Goal: Information Seeking & Learning: Learn about a topic

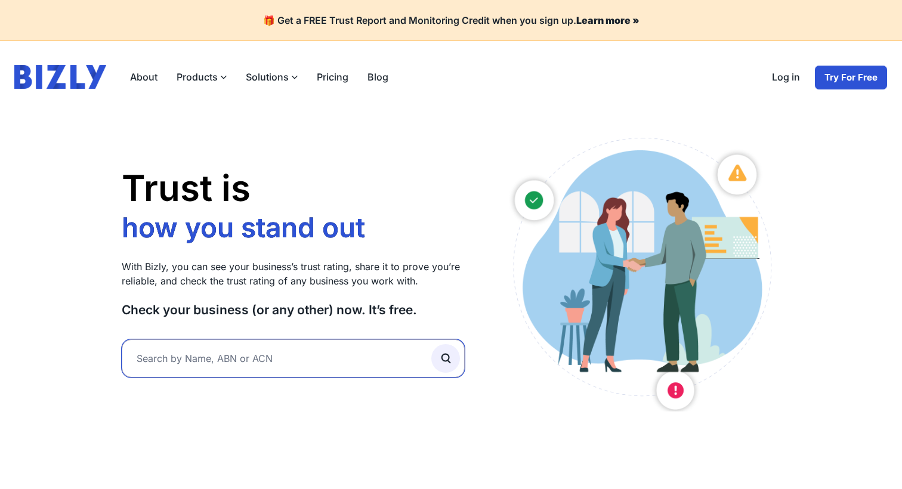
click at [240, 368] on input "text" at bounding box center [293, 358] width 343 height 38
type input "kjkj"
click at [431, 344] on button "submit" at bounding box center [445, 358] width 29 height 29
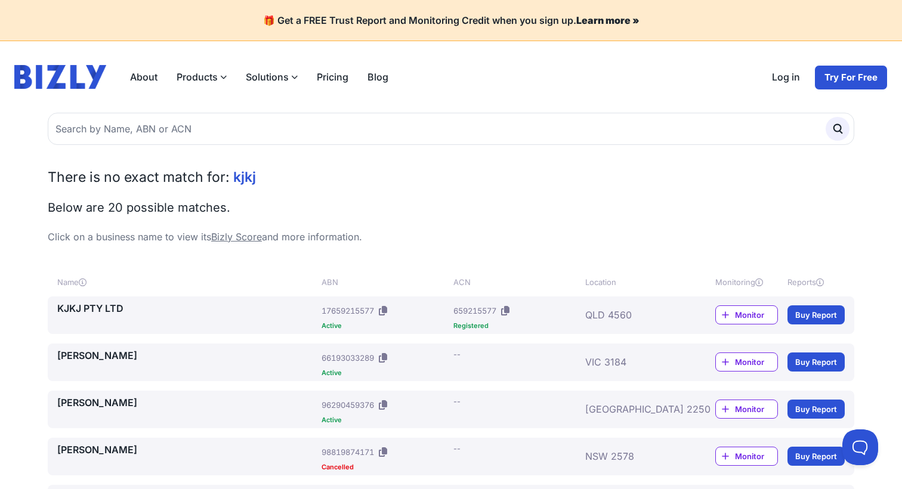
click at [108, 357] on link "[PERSON_NAME]" at bounding box center [186, 355] width 259 height 14
click at [95, 311] on link "KJKJ PTY LTD" at bounding box center [186, 308] width 259 height 14
click at [665, 87] on div "About Products Bizly Scores Free business assessment Bizly Reports Detailed bus…" at bounding box center [451, 77] width 902 height 72
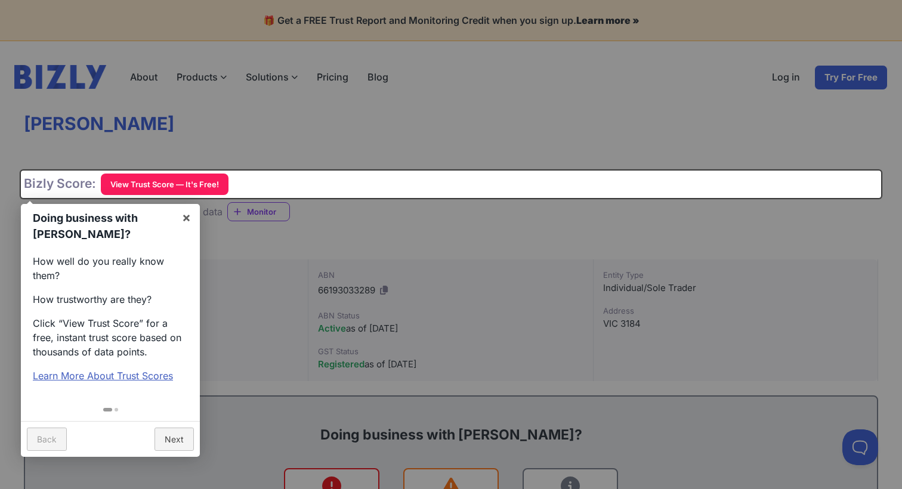
click at [437, 146] on div at bounding box center [451, 244] width 902 height 489
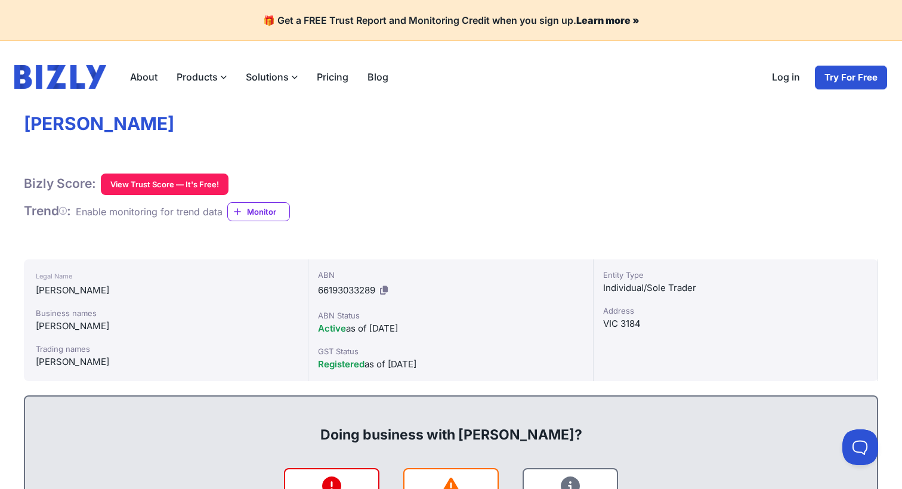
click at [90, 184] on h1 "Bizly Score:" at bounding box center [60, 184] width 72 height 16
click at [94, 182] on h1 "Bizly Score:" at bounding box center [60, 184] width 72 height 16
click at [154, 186] on button "View Trust Score — It's Free!" at bounding box center [165, 184] width 128 height 21
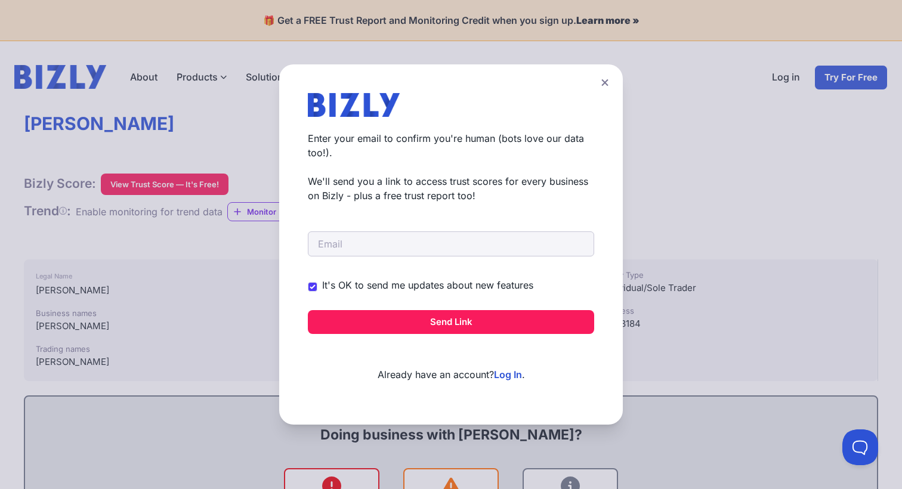
click at [603, 87] on button at bounding box center [604, 82] width 17 height 17
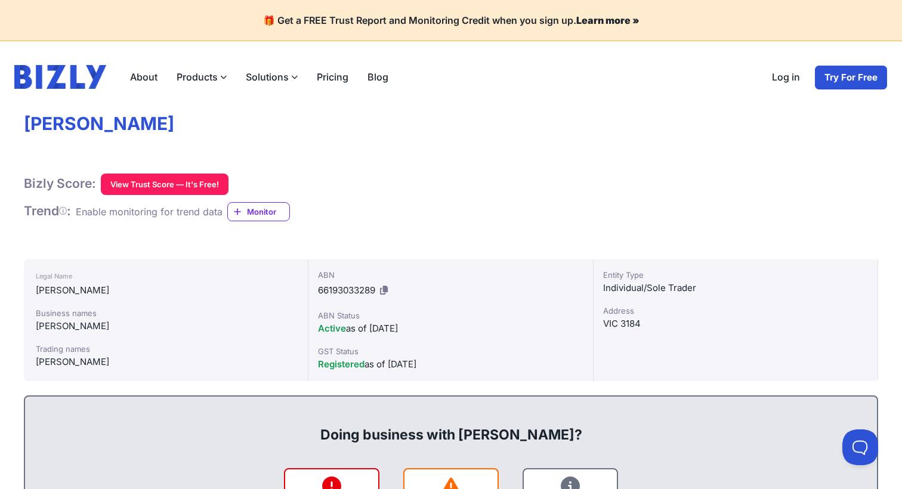
click at [67, 211] on icon at bounding box center [63, 211] width 8 height 1
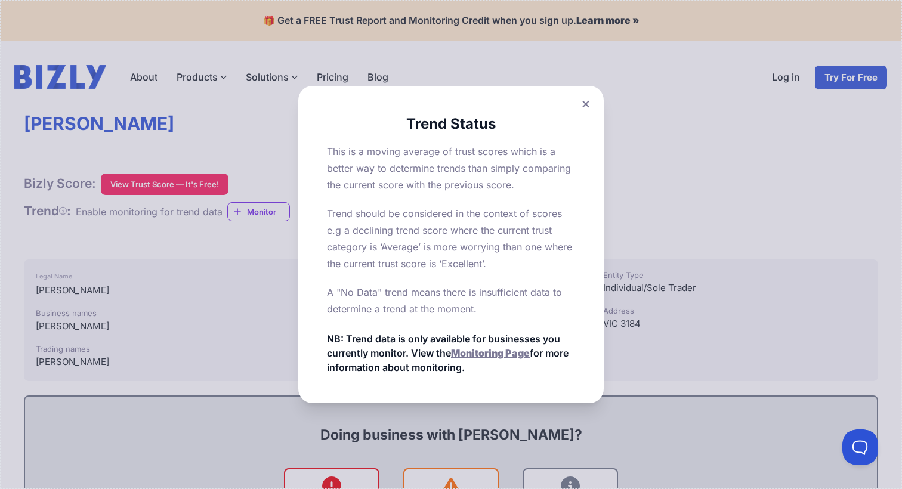
click at [582, 107] on icon at bounding box center [585, 104] width 7 height 8
